Goal: Task Accomplishment & Management: Manage account settings

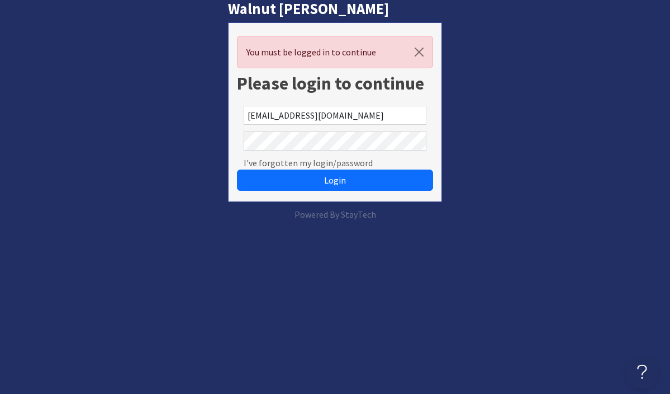
click at [436, 102] on form "You must be logged in to continue Please login to continue bwholidayhomes@yahoo…" at bounding box center [335, 111] width 215 height 179
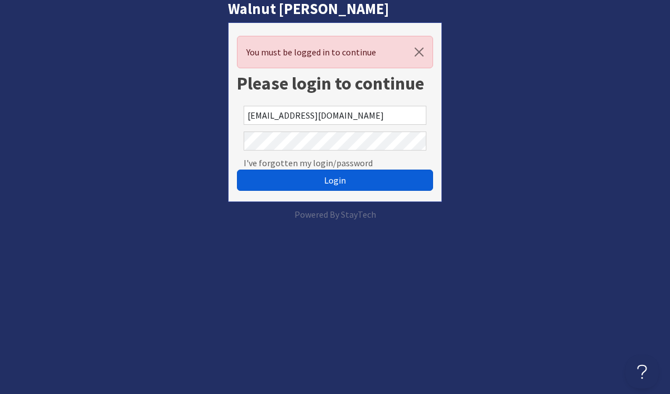
click at [316, 181] on button "Login" at bounding box center [335, 179] width 197 height 21
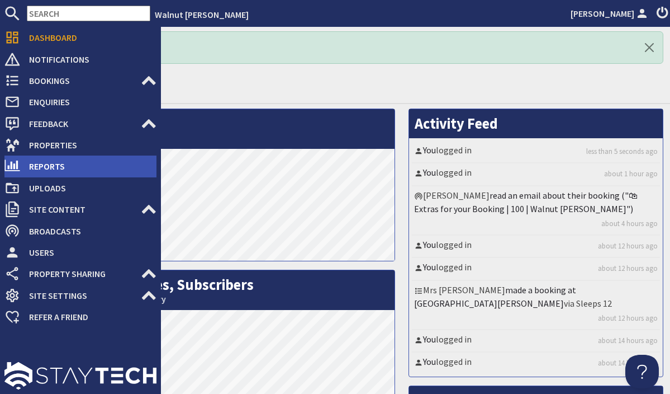
click at [34, 163] on span "Reports" at bounding box center [88, 166] width 136 height 18
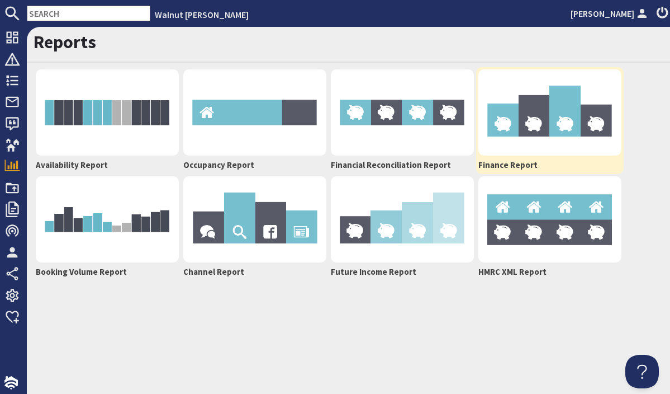
click at [504, 129] on img at bounding box center [550, 112] width 143 height 86
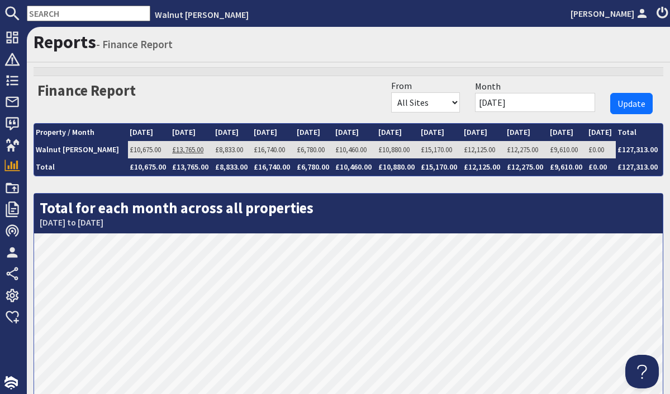
click at [172, 152] on link "£13,765.00" at bounding box center [187, 150] width 31 height 10
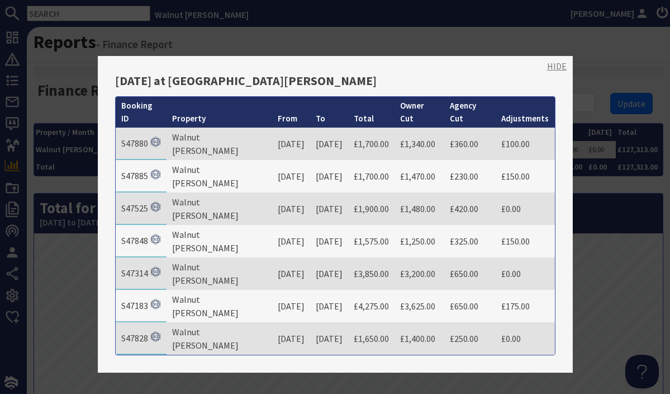
click at [563, 68] on link "HIDE" at bounding box center [557, 65] width 20 height 13
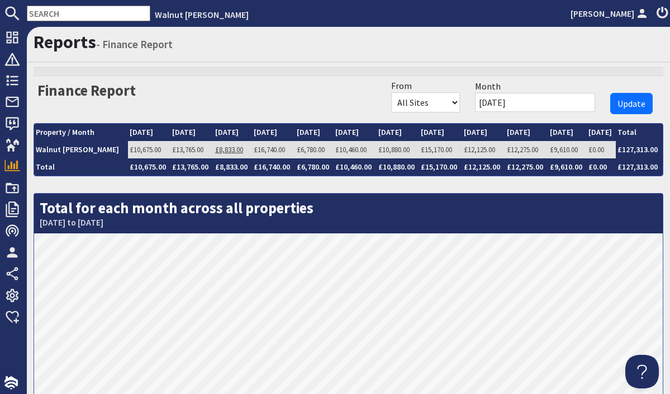
click at [215, 150] on link "£8,833.00" at bounding box center [229, 150] width 28 height 10
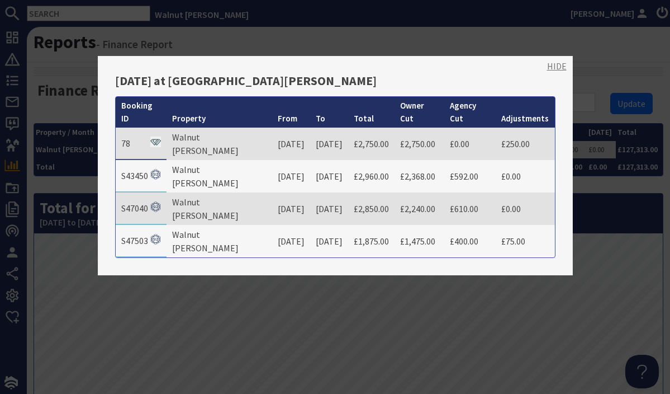
click at [558, 68] on link "HIDE" at bounding box center [557, 65] width 20 height 13
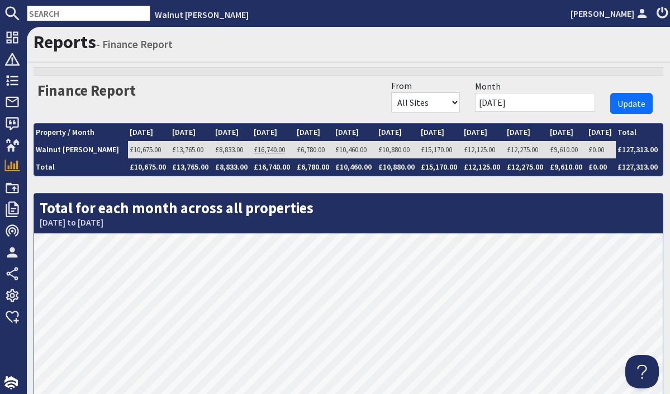
click at [254, 150] on link "£16,740.00" at bounding box center [269, 150] width 31 height 10
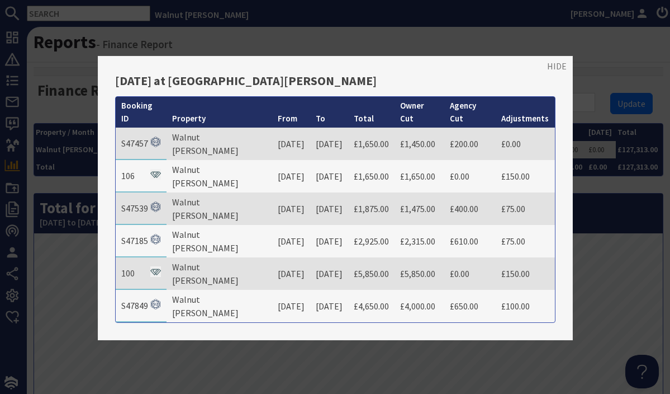
click at [566, 73] on div "HIDE December 2025 at Walnut Arbour Booking ID Property From To Total Owner Cut…" at bounding box center [335, 198] width 475 height 284
click at [563, 69] on link "HIDE" at bounding box center [557, 65] width 20 height 13
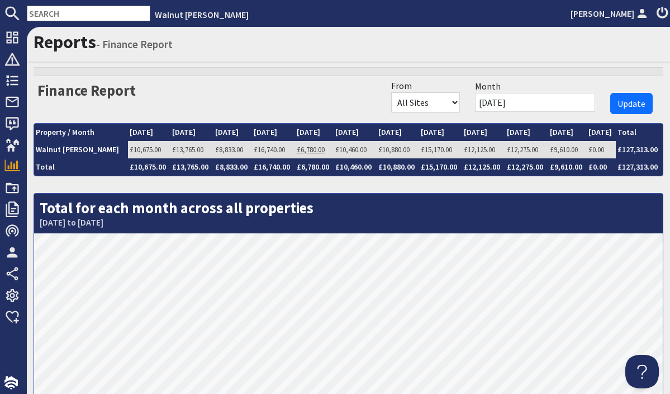
click at [297, 150] on link "£6,780.00" at bounding box center [311, 150] width 28 height 10
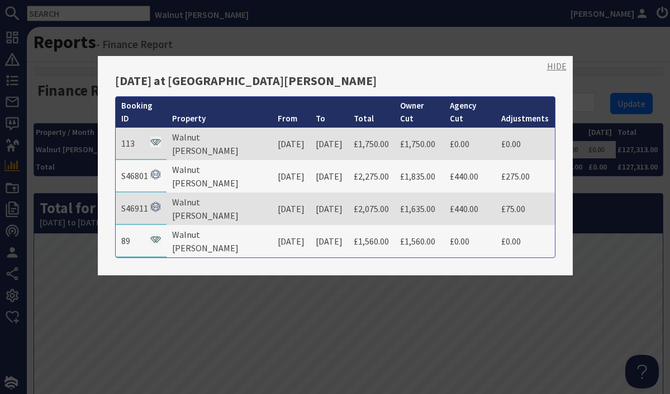
click at [560, 68] on link "HIDE" at bounding box center [557, 65] width 20 height 13
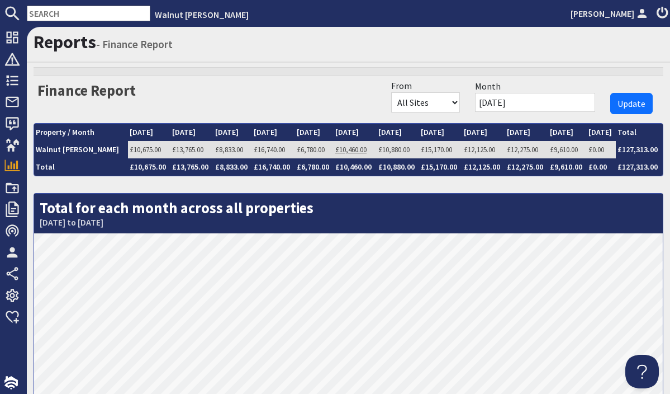
click at [336, 150] on link "£10,460.00" at bounding box center [351, 150] width 31 height 10
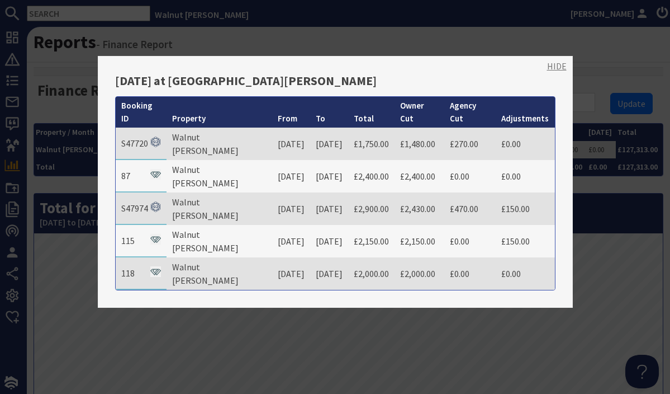
click at [564, 67] on link "HIDE" at bounding box center [557, 65] width 20 height 13
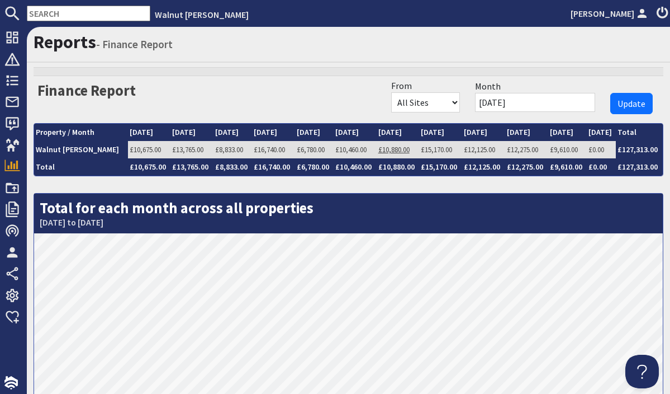
click at [381, 145] on link "£10,880.00" at bounding box center [394, 150] width 31 height 10
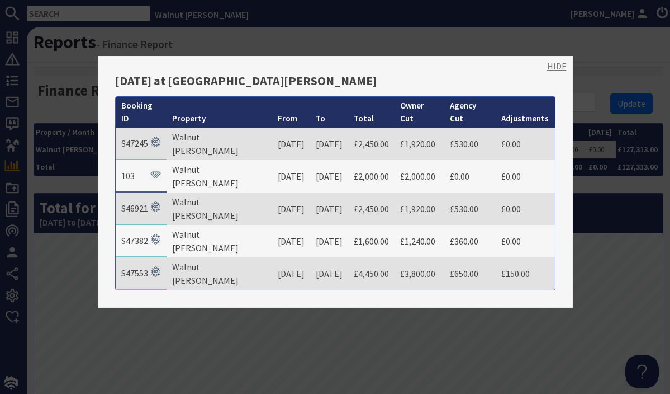
click at [555, 69] on link "HIDE" at bounding box center [557, 65] width 20 height 13
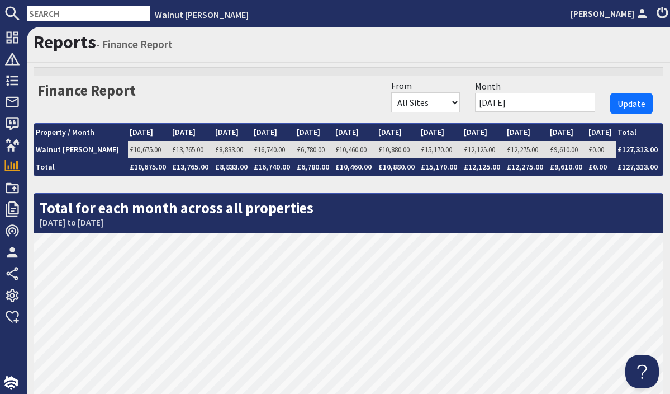
click at [429, 149] on link "£15,170.00" at bounding box center [436, 150] width 31 height 10
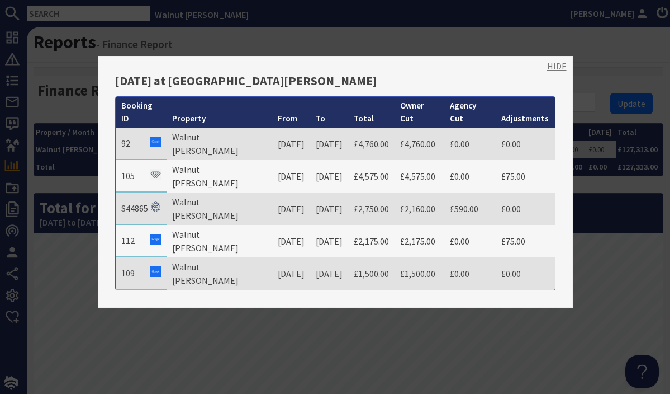
click at [561, 70] on link "HIDE" at bounding box center [557, 65] width 20 height 13
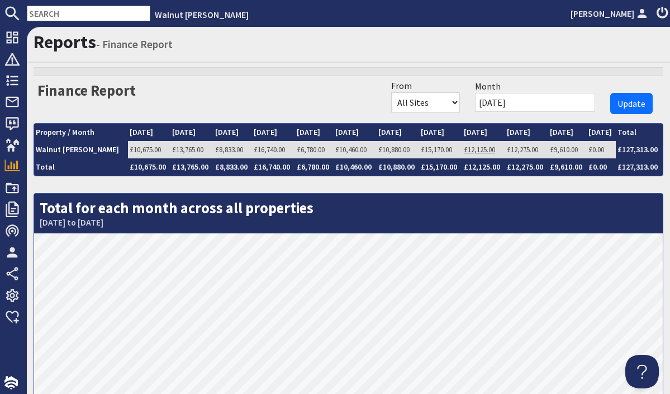
click at [467, 152] on link "£12,125.00" at bounding box center [479, 150] width 31 height 10
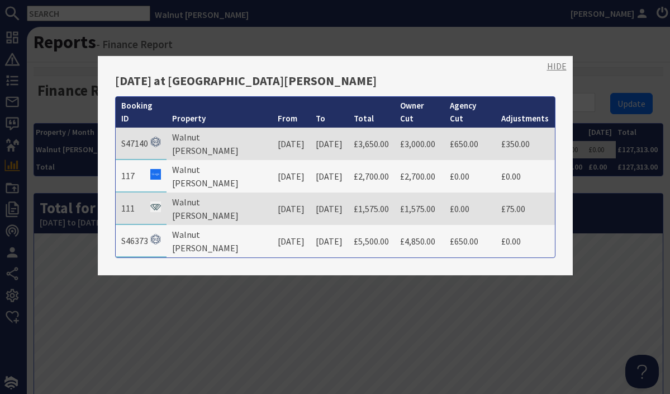
click at [556, 68] on link "HIDE" at bounding box center [557, 65] width 20 height 13
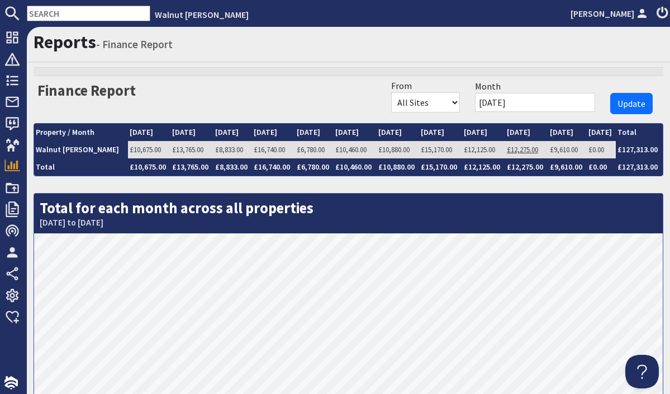
click at [517, 150] on link "£12,275.00" at bounding box center [522, 150] width 31 height 10
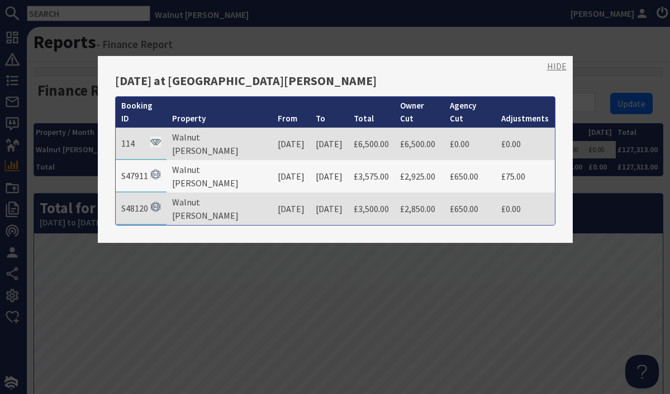
click at [556, 67] on link "HIDE" at bounding box center [557, 65] width 20 height 13
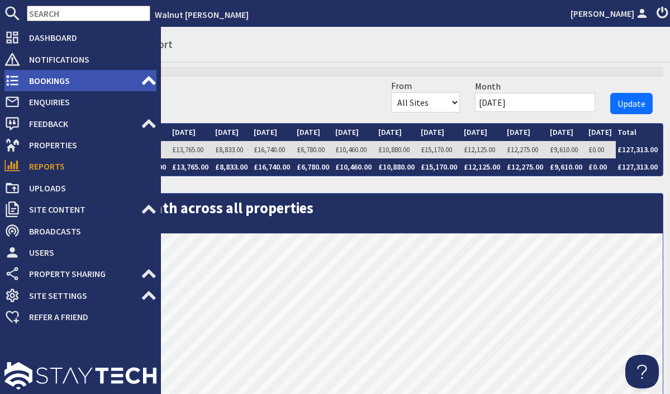
click at [16, 77] on use at bounding box center [12, 80] width 12 height 11
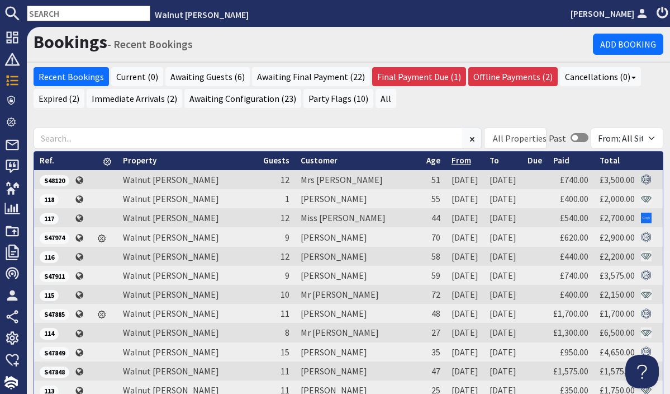
click at [452, 164] on link "From" at bounding box center [462, 160] width 20 height 11
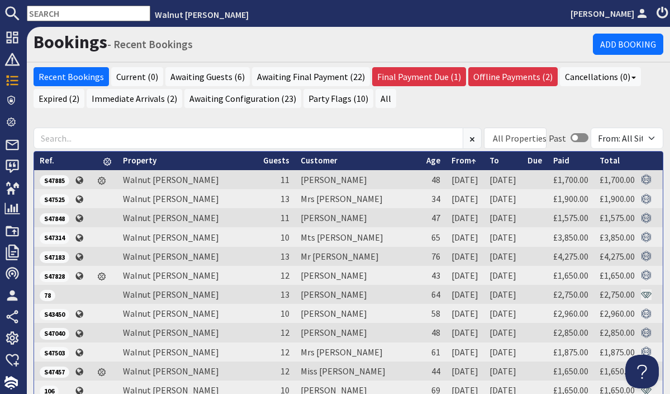
click at [651, 118] on div "All Properties Walnut Arbour All Properties Include past bookings Past From: Al…" at bounding box center [349, 347] width 644 height 462
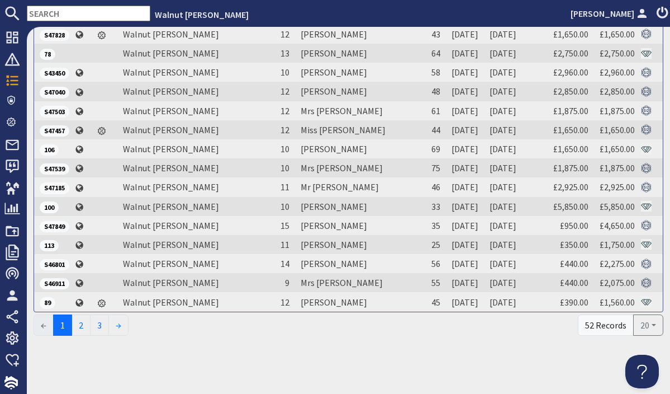
scroll to position [243, 0]
click at [87, 325] on link "2" at bounding box center [81, 324] width 19 height 21
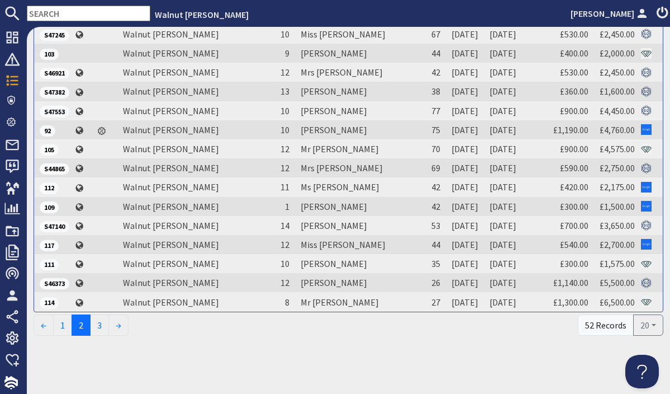
click at [560, 327] on ul "← 1 2 3 →" at bounding box center [306, 324] width 545 height 21
click at [105, 323] on link "3" at bounding box center [99, 324] width 19 height 21
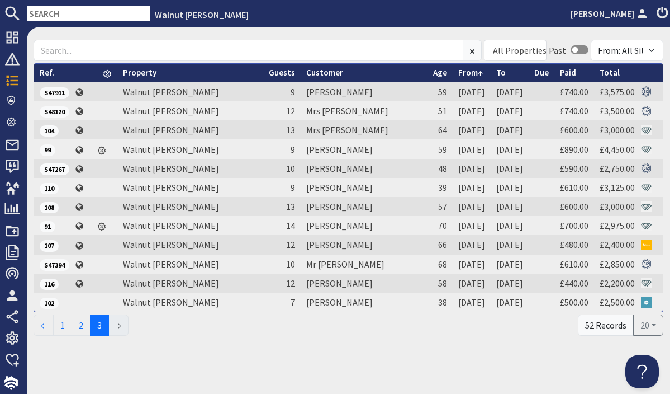
scroll to position [89, 0]
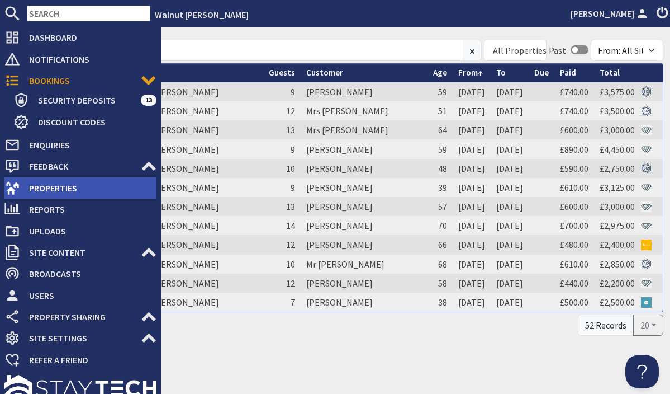
click at [37, 190] on span "Properties" at bounding box center [88, 188] width 136 height 18
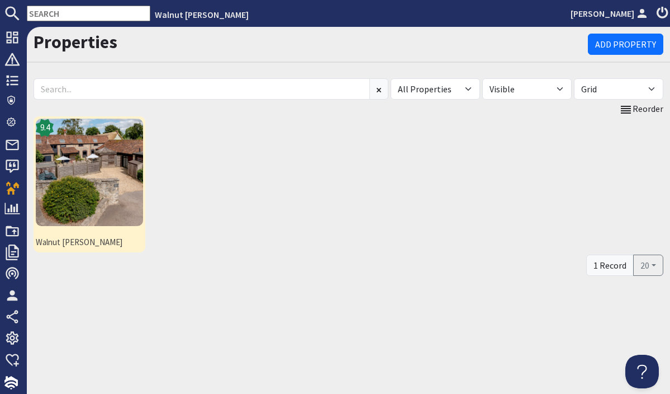
click at [111, 157] on img at bounding box center [89, 172] width 107 height 107
click at [70, 218] on img at bounding box center [89, 172] width 107 height 107
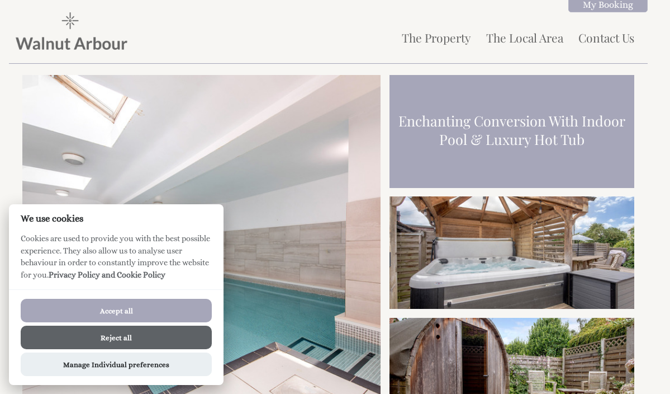
click at [140, 314] on button "Accept all" at bounding box center [116, 310] width 191 height 23
checkbox input "true"
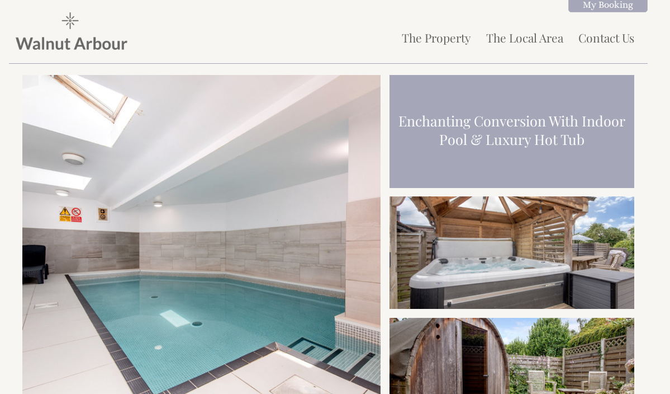
click at [644, 283] on div "Enchanting Conversion With Indoor Pool & Luxury Hot Tub Luxury escape for all t…" at bounding box center [335, 317] width 639 height 485
click at [650, 314] on div "Enchanting Conversion With Indoor Pool & Luxury Hot Tub Luxury escape for all t…" at bounding box center [335, 317] width 639 height 485
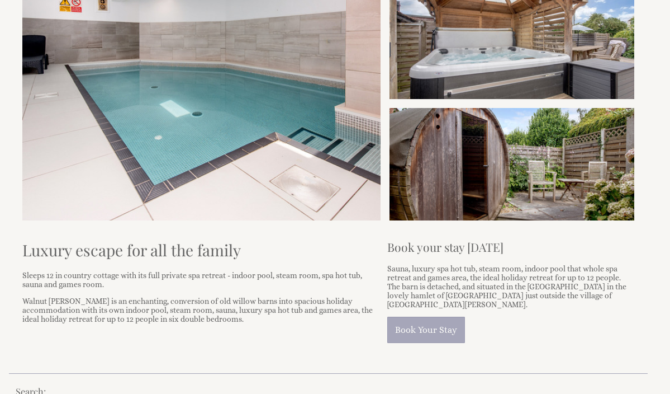
scroll to position [211, 0]
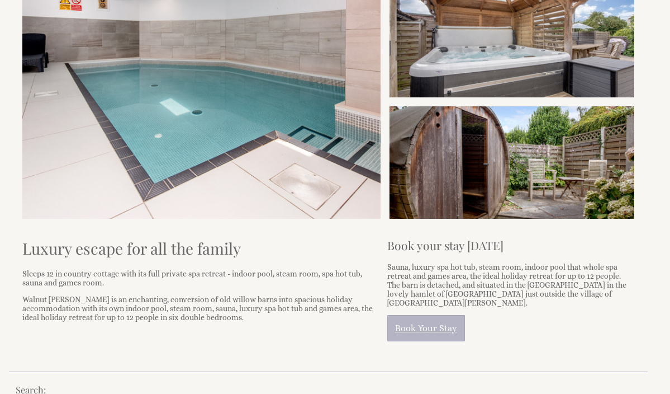
click at [422, 323] on link "Book Your Stay" at bounding box center [427, 328] width 78 height 26
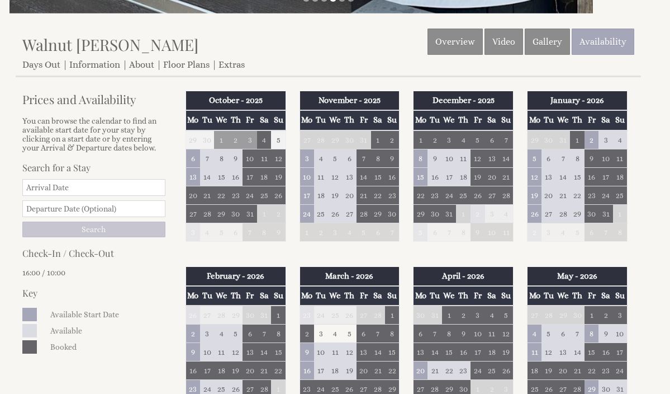
scroll to position [294, 0]
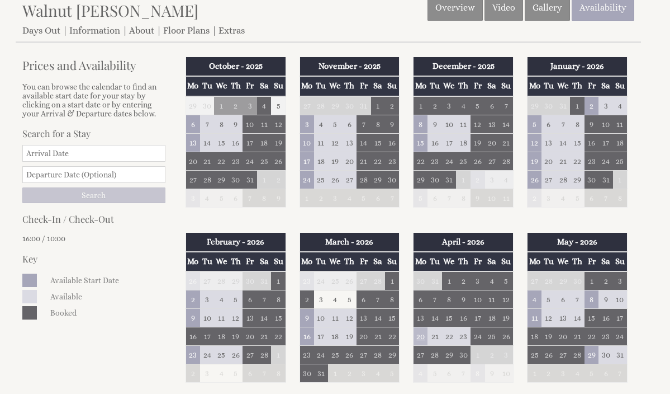
click at [419, 338] on td "20" at bounding box center [421, 336] width 15 height 18
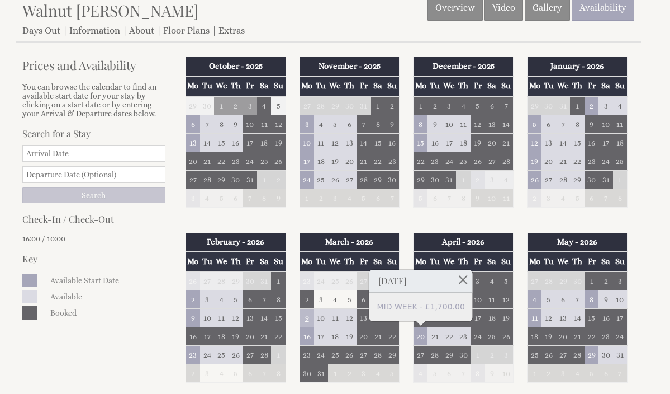
click at [305, 317] on td "9" at bounding box center [307, 318] width 15 height 18
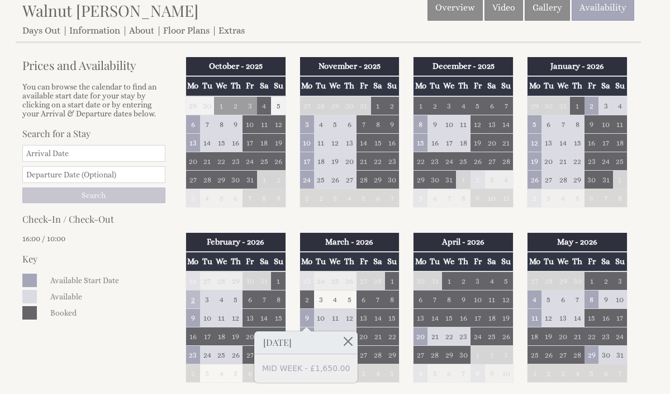
click at [193, 299] on td "2" at bounding box center [193, 299] width 15 height 18
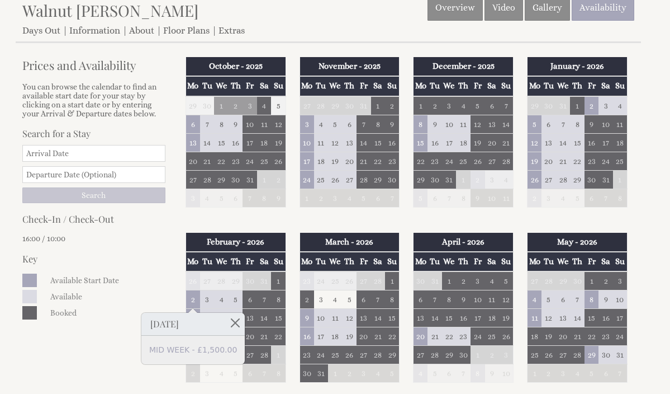
click at [195, 377] on td "2" at bounding box center [193, 373] width 15 height 18
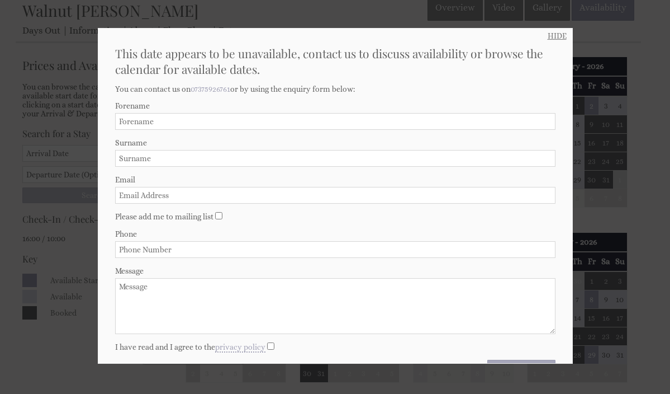
click at [560, 36] on link "HIDE" at bounding box center [557, 35] width 19 height 9
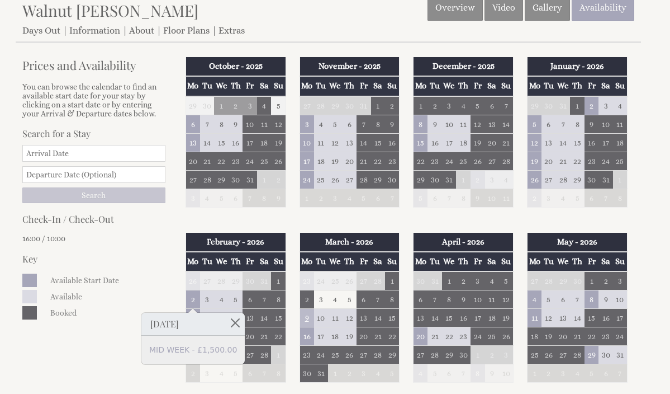
click at [310, 317] on td "9" at bounding box center [307, 318] width 15 height 18
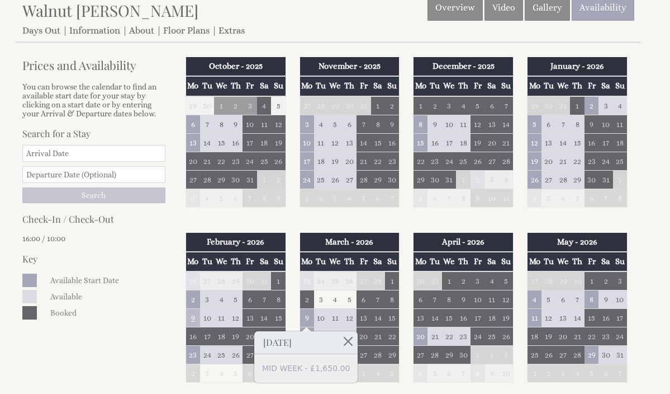
click at [193, 322] on td "9" at bounding box center [193, 318] width 15 height 18
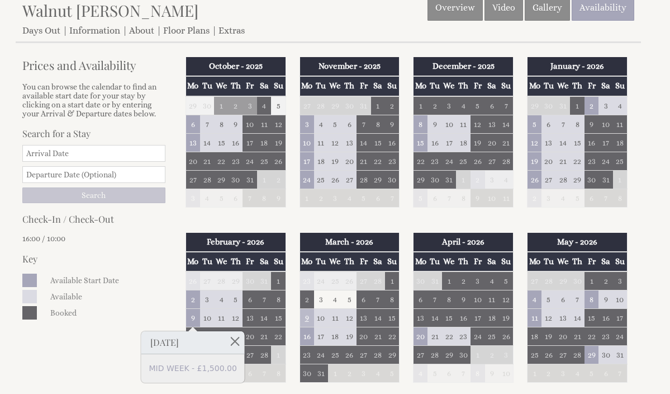
click at [306, 314] on td "9" at bounding box center [307, 318] width 15 height 18
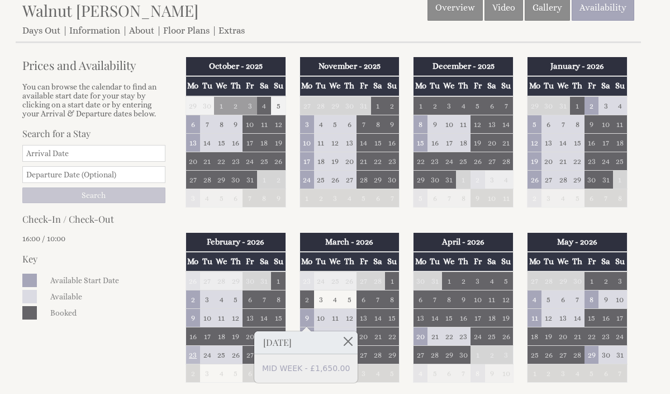
click at [190, 356] on td "23" at bounding box center [193, 355] width 15 height 18
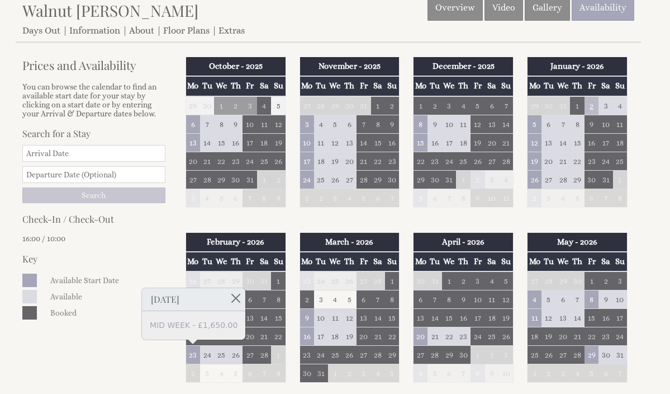
click at [592, 109] on td "2" at bounding box center [592, 105] width 15 height 19
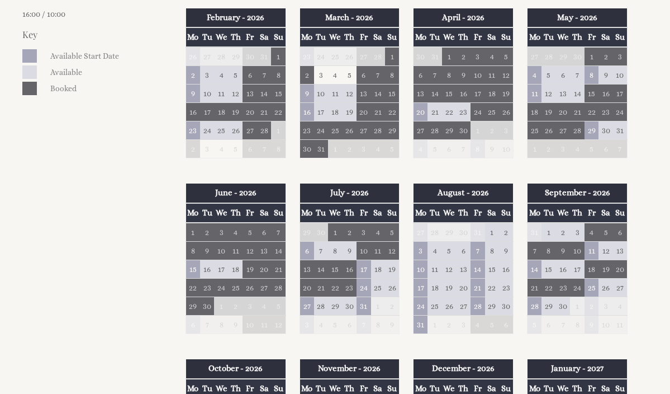
scroll to position [508, 0]
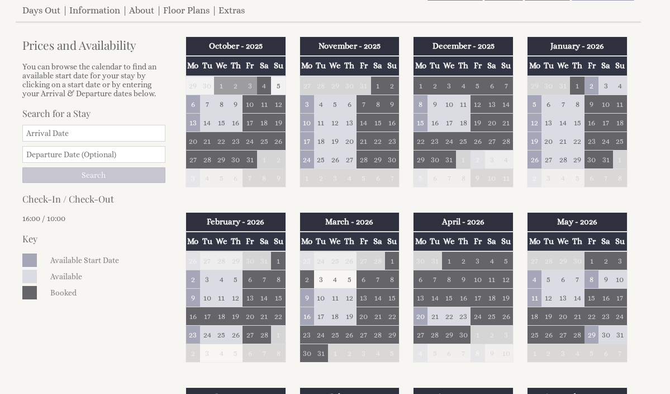
scroll to position [311, 0]
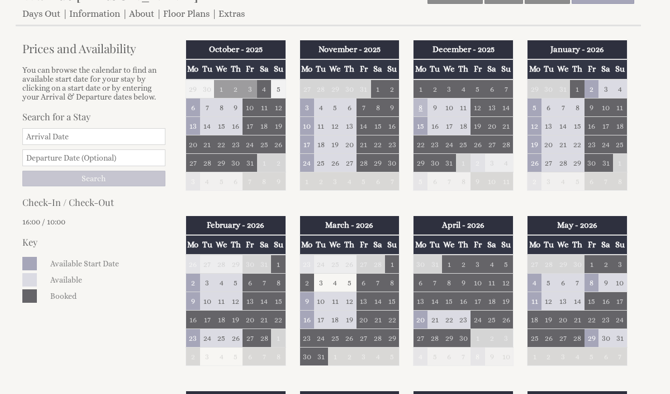
click at [421, 107] on td "8" at bounding box center [421, 107] width 15 height 18
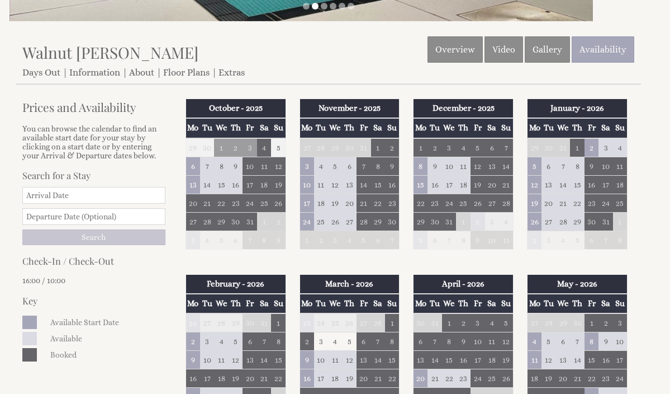
scroll to position [251, 0]
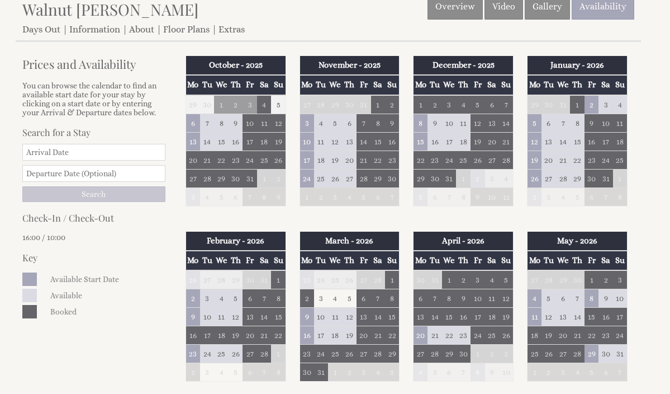
scroll to position [318, 0]
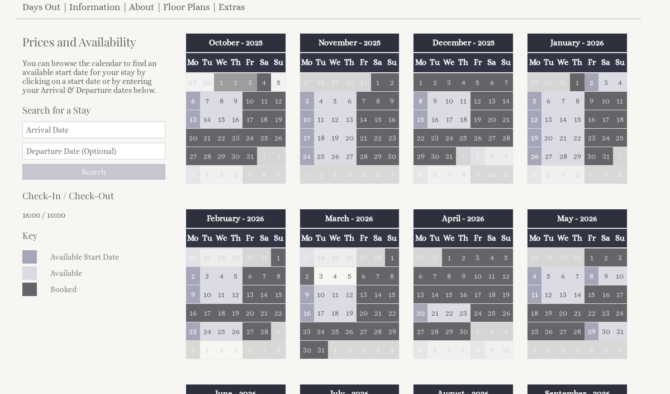
click at [306, 274] on td "2" at bounding box center [307, 276] width 15 height 18
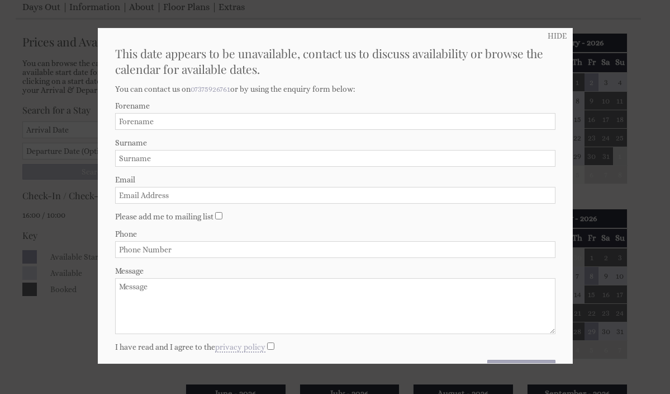
click at [547, 38] on div "HIDE This date appears to be unavailable, contact us to discuss availability or…" at bounding box center [335, 196] width 475 height 336
click at [552, 37] on link "HIDE" at bounding box center [557, 35] width 19 height 9
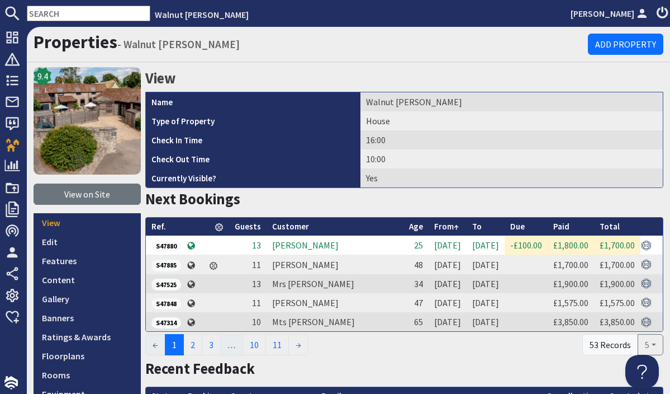
click at [323, 361] on h2 "Recent Feedback" at bounding box center [404, 369] width 518 height 18
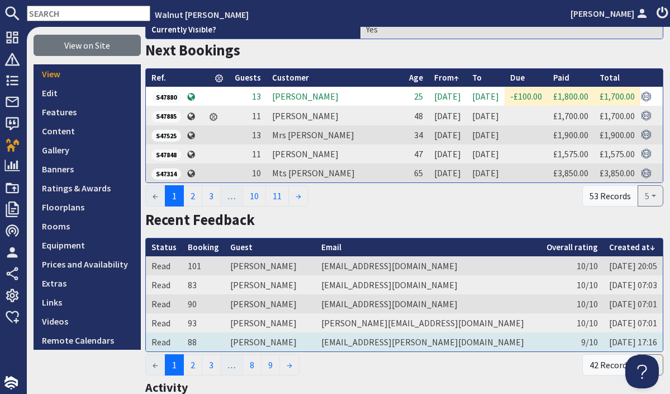
scroll to position [152, 0]
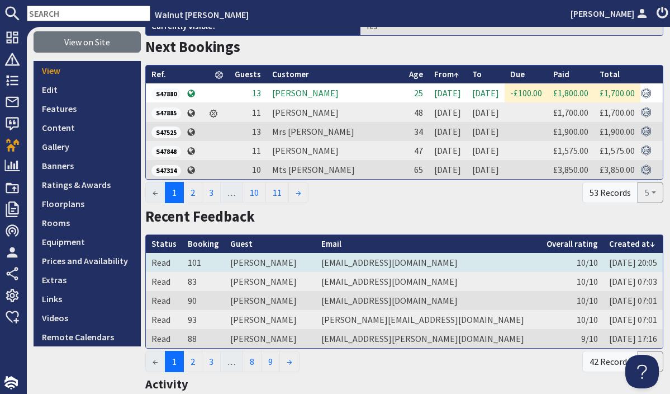
click at [407, 259] on td "[EMAIL_ADDRESS][DOMAIN_NAME]" at bounding box center [428, 262] width 225 height 19
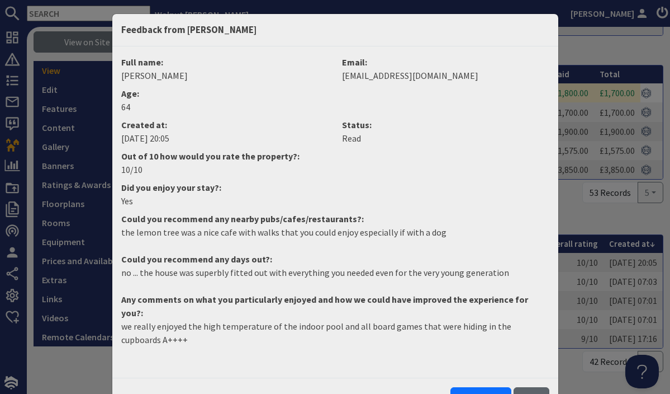
click at [531, 387] on button "Close" at bounding box center [532, 397] width 36 height 21
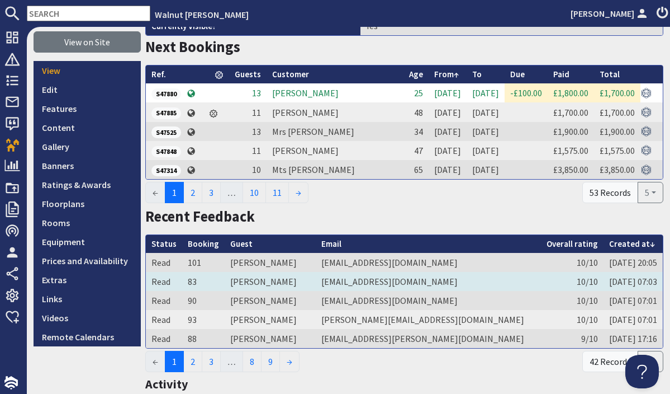
click at [256, 281] on td "[PERSON_NAME]" at bounding box center [270, 281] width 91 height 19
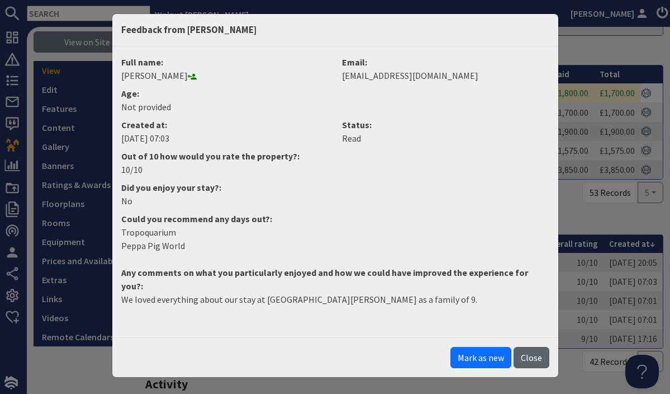
click at [528, 347] on button "Close" at bounding box center [532, 357] width 36 height 21
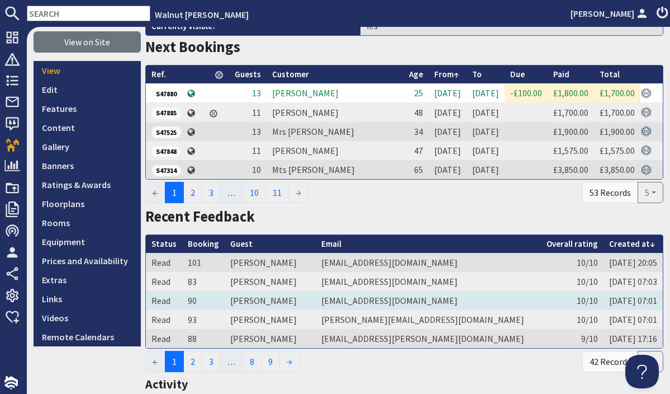
click at [293, 300] on td "[PERSON_NAME]" at bounding box center [270, 300] width 91 height 19
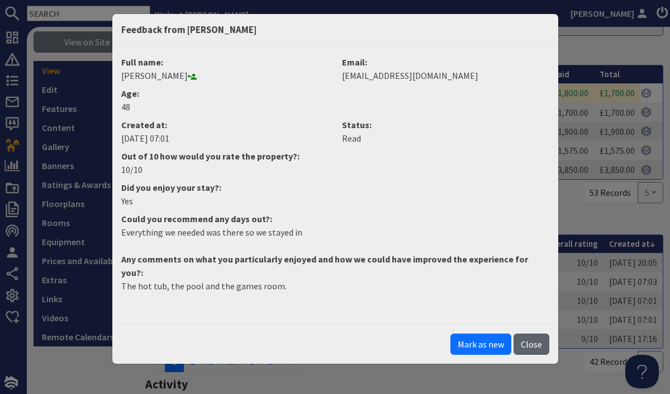
click at [533, 333] on button "Close" at bounding box center [532, 343] width 36 height 21
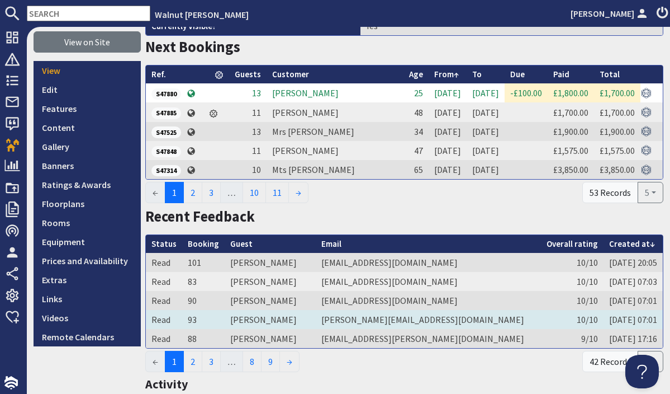
click at [296, 322] on td "[PERSON_NAME]" at bounding box center [270, 319] width 91 height 19
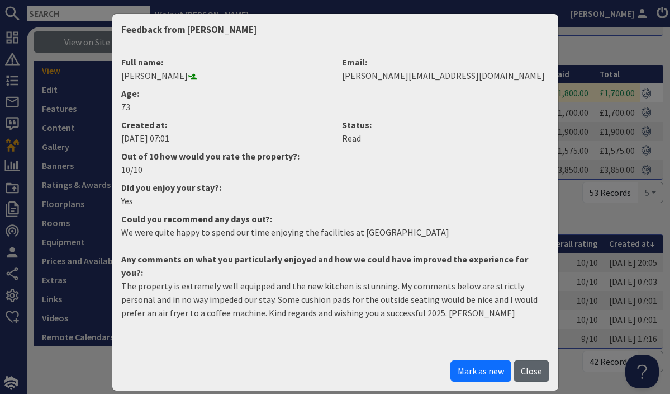
click at [530, 361] on button "Close" at bounding box center [532, 370] width 36 height 21
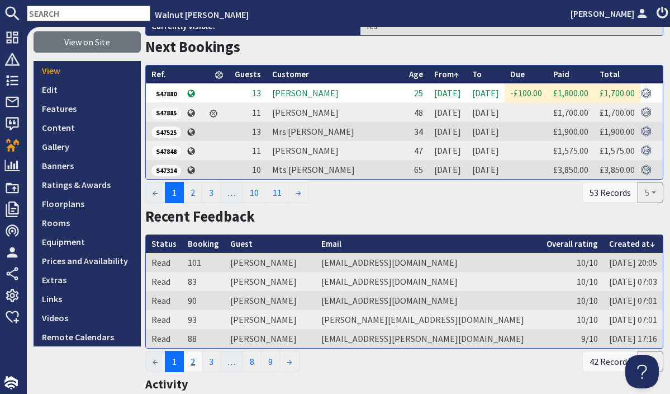
click at [199, 361] on link "2" at bounding box center [192, 361] width 19 height 21
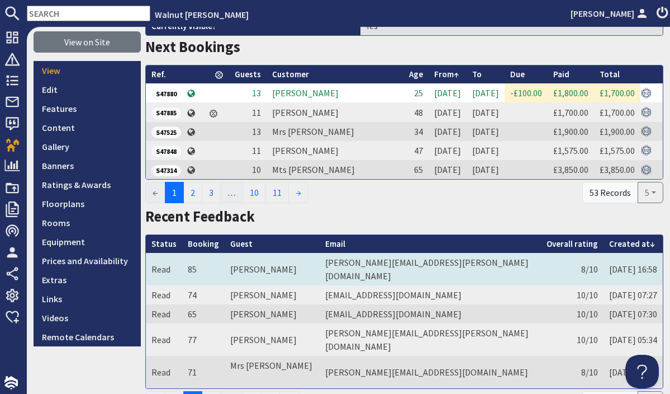
click at [254, 261] on td "[PERSON_NAME]" at bounding box center [272, 269] width 95 height 32
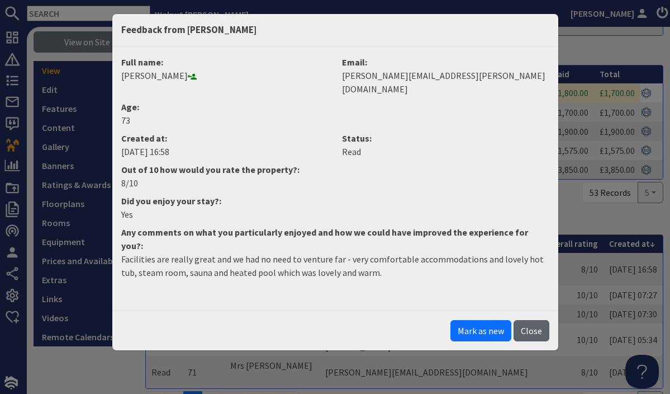
click at [530, 320] on button "Close" at bounding box center [532, 330] width 36 height 21
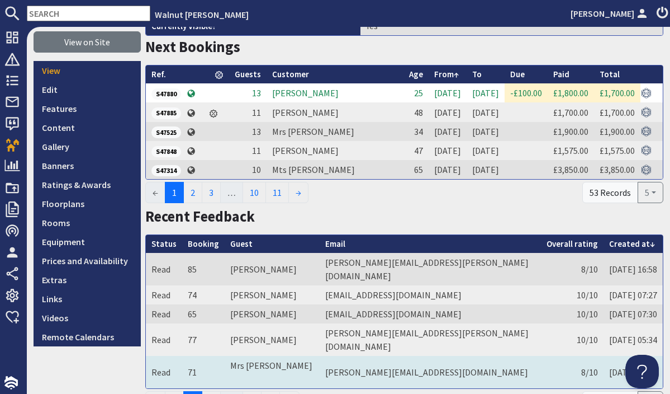
click at [413, 356] on td "[PERSON_NAME][EMAIL_ADDRESS][DOMAIN_NAME]" at bounding box center [430, 372] width 221 height 32
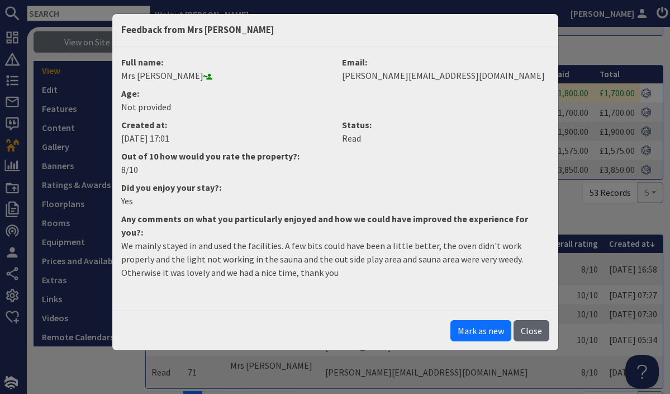
click at [534, 320] on button "Close" at bounding box center [532, 330] width 36 height 21
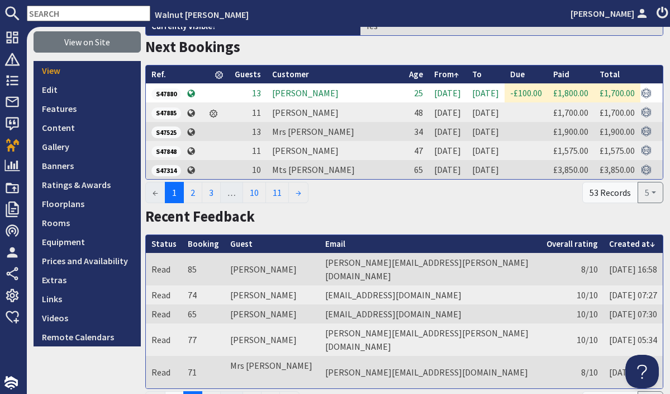
click at [178, 391] on link "1" at bounding box center [174, 401] width 19 height 21
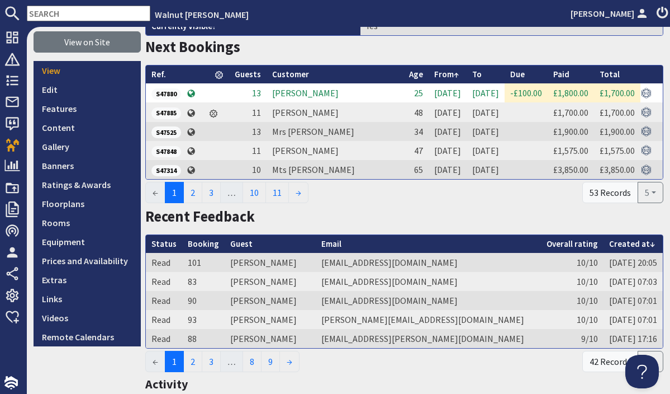
click at [112, 366] on div "9.4 View on Site View Edit Features Content Gallery Banners Ratings & Awards Fl…" at bounding box center [87, 376] width 107 height 923
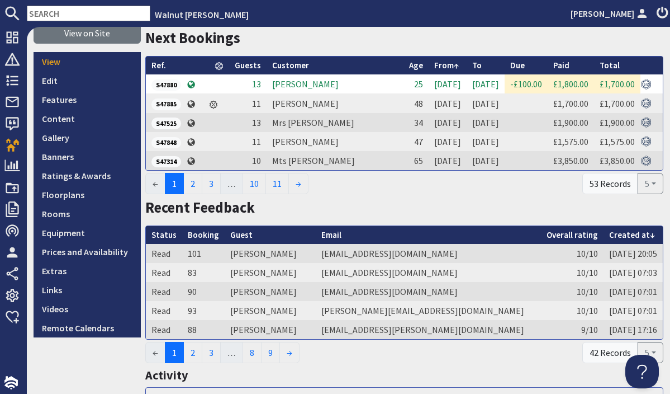
scroll to position [138, 0]
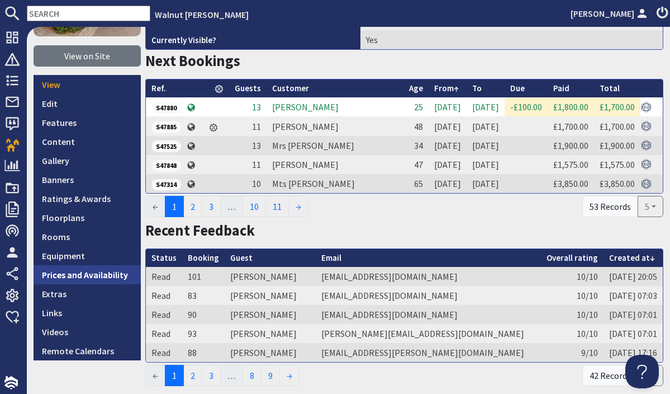
click at [97, 277] on link "Prices and Availability" at bounding box center [87, 274] width 107 height 19
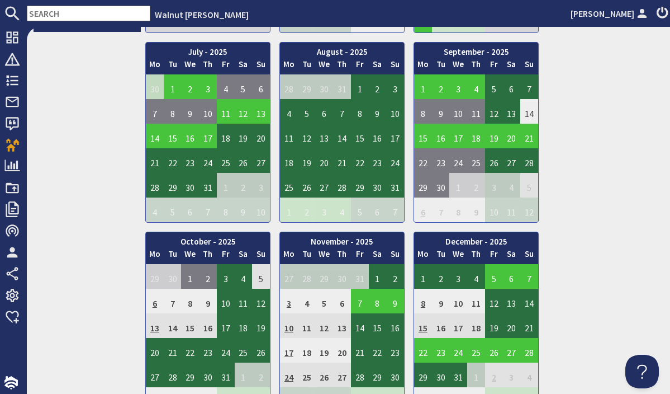
scroll to position [499, 0]
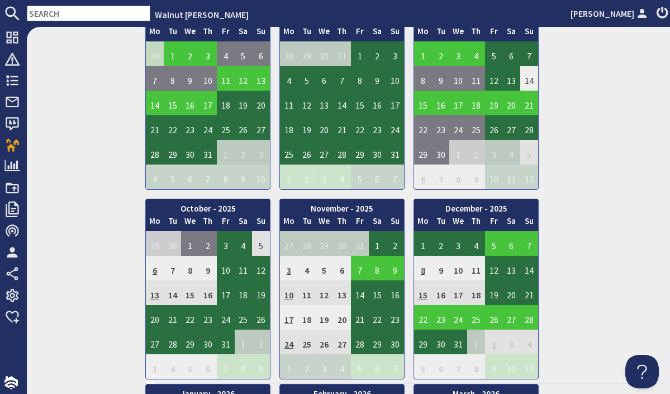
drag, startPoint x: 610, startPoint y: 252, endPoint x: 538, endPoint y: 252, distance: 71.0
click at [538, 252] on div "January - 2025 Mo Tu We Th Fr Sa Su 30 31 1 2 3 4 5 6 Mo Tu" at bounding box center [404, 4] width 518 height 749
click at [154, 269] on td "6" at bounding box center [155, 268] width 18 height 25
click at [210, 270] on td "9" at bounding box center [208, 268] width 18 height 25
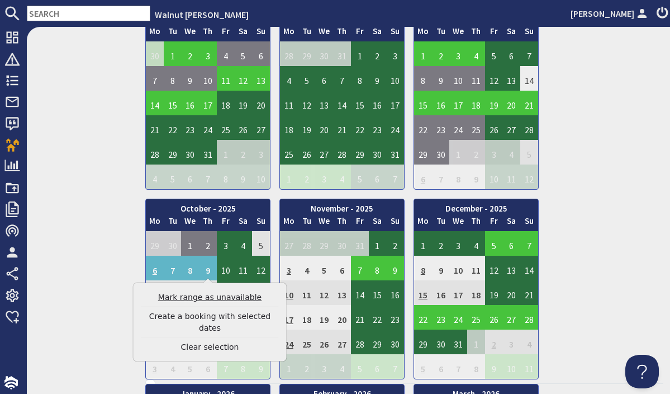
click at [205, 296] on link "Mark range as unavailable" at bounding box center [210, 297] width 138 height 12
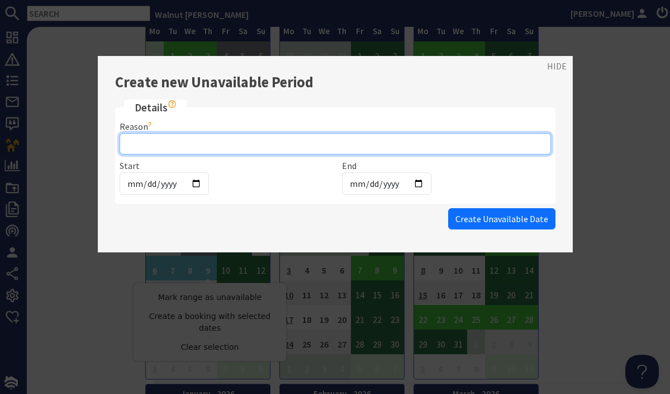
click at [139, 142] on input "Reason" at bounding box center [336, 143] width 432 height 21
type input "N"
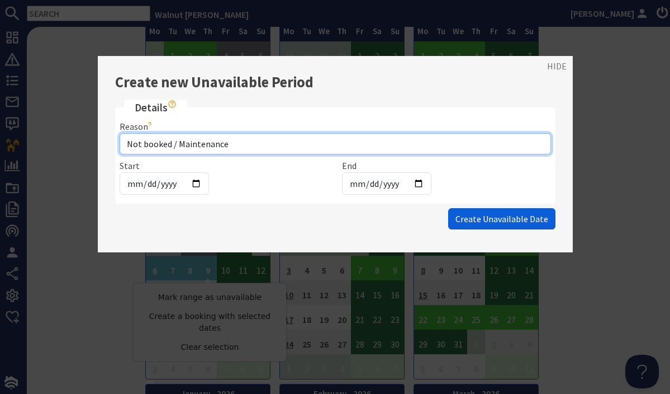
type input "Not booked / Maintenance"
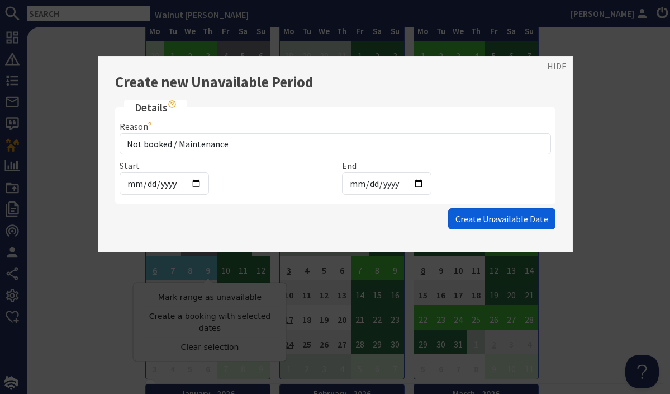
click at [497, 221] on span "Create Unavailable Date" at bounding box center [502, 218] width 93 height 11
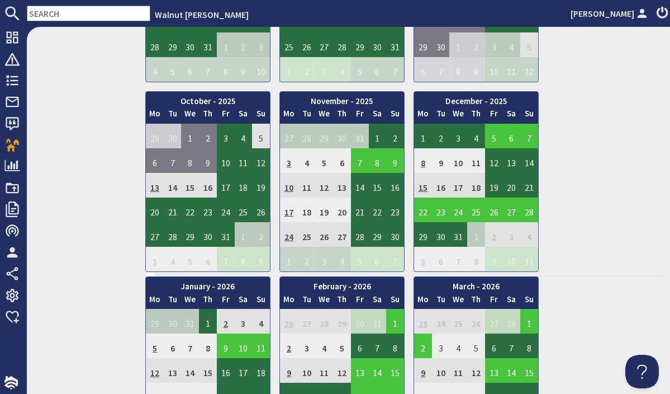
scroll to position [644, 0]
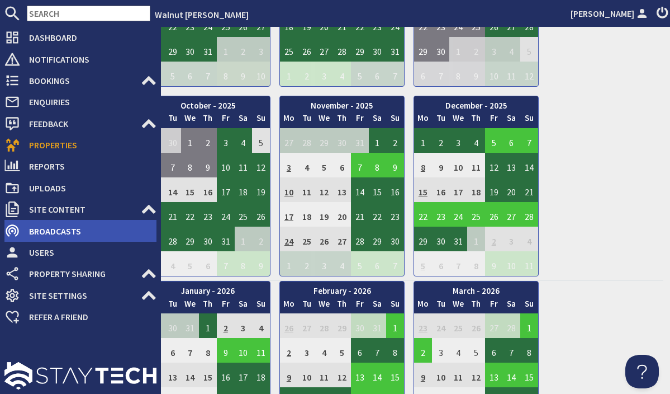
click at [41, 234] on span "Broadcasts" at bounding box center [88, 231] width 136 height 18
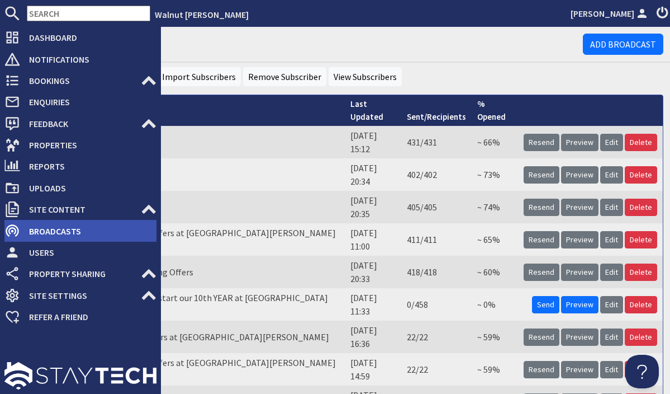
click at [56, 233] on span "Broadcasts" at bounding box center [88, 231] width 136 height 18
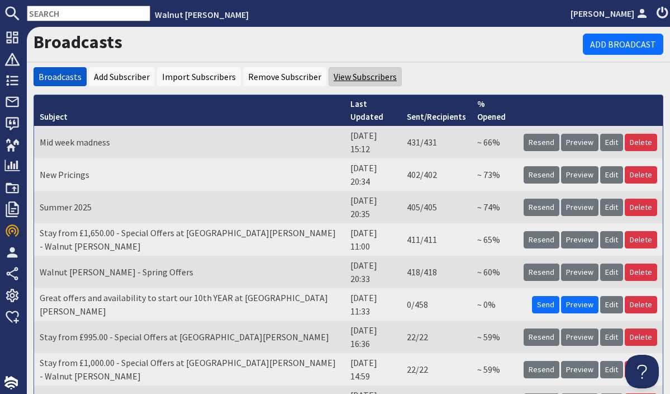
click at [342, 75] on link "View Subscribers" at bounding box center [365, 76] width 63 height 11
